Goal: Task Accomplishment & Management: Complete application form

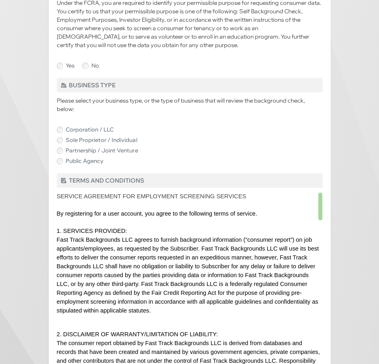
scroll to position [876, 0]
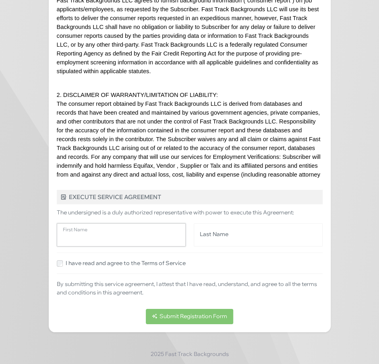
click at [127, 231] on input "First Name" at bounding box center [121, 234] width 129 height 23
type input "******"
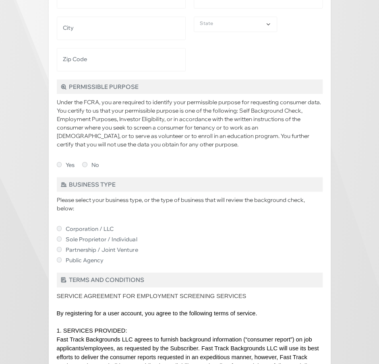
scroll to position [525, 0]
